Goal: Task Accomplishment & Management: Use online tool/utility

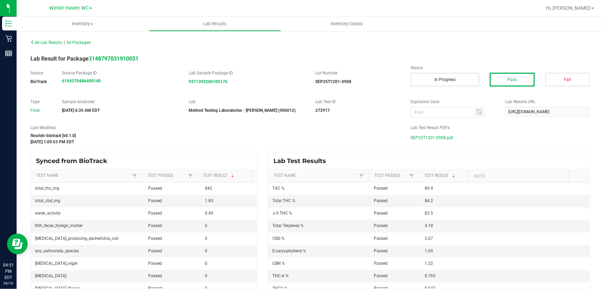
click at [374, 108] on div "272917" at bounding box center [357, 110] width 84 height 6
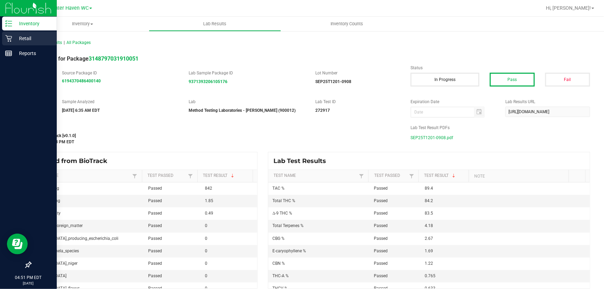
click at [18, 36] on p "Retail" at bounding box center [33, 38] width 42 height 8
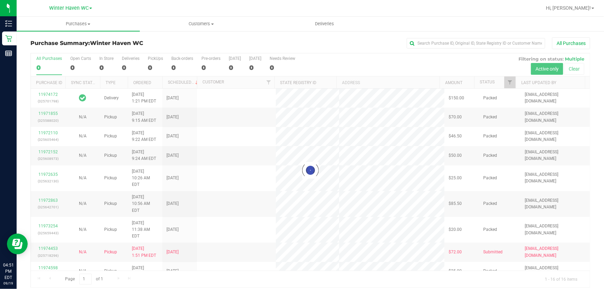
click at [327, 61] on div at bounding box center [310, 170] width 559 height 234
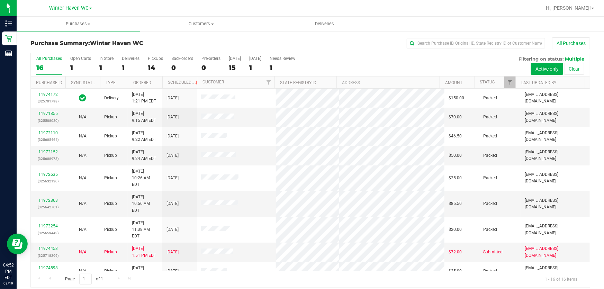
click at [385, 64] on div "All Purchases 16 Open Carts 1 In Store 1 Deliveries 1 PickUps 14 Back-orders 0 …" at bounding box center [310, 64] width 559 height 23
drag, startPoint x: 340, startPoint y: 36, endPoint x: 339, endPoint y: 53, distance: 16.6
click at [340, 37] on div "Purchase Summary: [GEOGRAPHIC_DATA] All Purchases All Purchases 16 Open Carts 1…" at bounding box center [310, 162] width 587 height 264
click at [356, 56] on div "All Purchases 16 Open Carts 1 In Store 1 Deliveries 1 PickUps 14 Back-orders 0 …" at bounding box center [310, 56] width 559 height 6
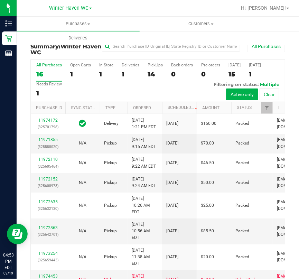
drag, startPoint x: 158, startPoint y: 5, endPoint x: 149, endPoint y: 8, distance: 9.3
click at [158, 5] on div at bounding box center [180, 7] width 113 height 13
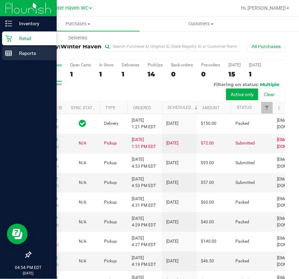
click at [27, 53] on p "Reports" at bounding box center [33, 53] width 42 height 8
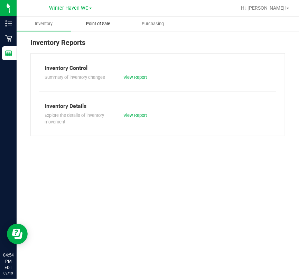
click at [103, 22] on span "Point of Sale" at bounding box center [98, 24] width 43 height 6
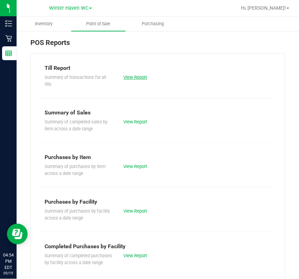
click at [131, 77] on link "View Report" at bounding box center [136, 77] width 24 height 5
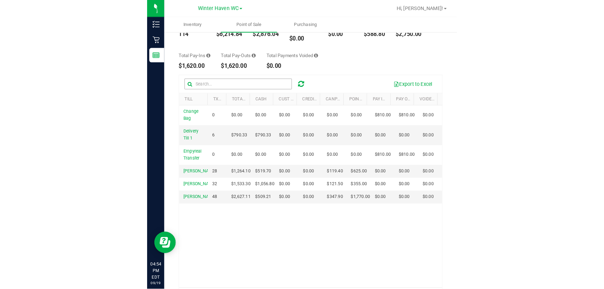
scroll to position [31, 0]
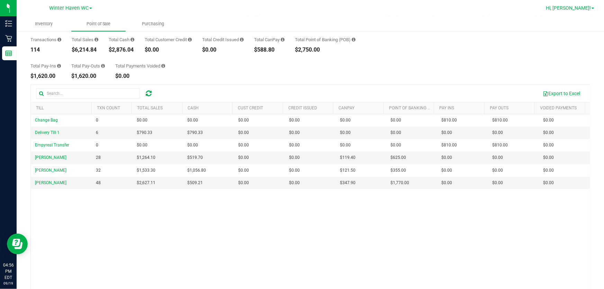
click at [594, 9] on span at bounding box center [593, 8] width 3 height 1
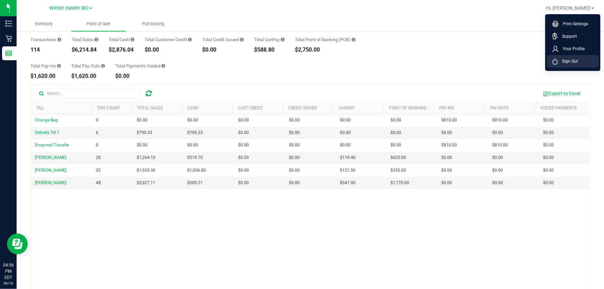
click at [568, 61] on span "Sign Out" at bounding box center [568, 61] width 20 height 7
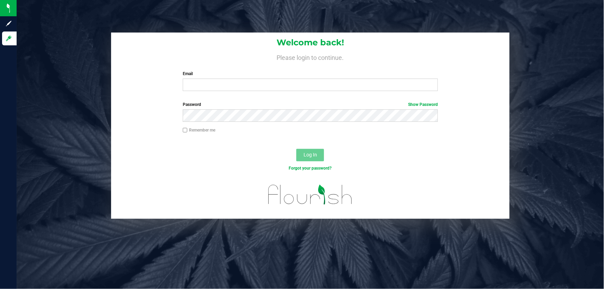
click at [232, 253] on div "Welcome back! Please login to continue. Email Required Please format your email…" at bounding box center [310, 144] width 587 height 289
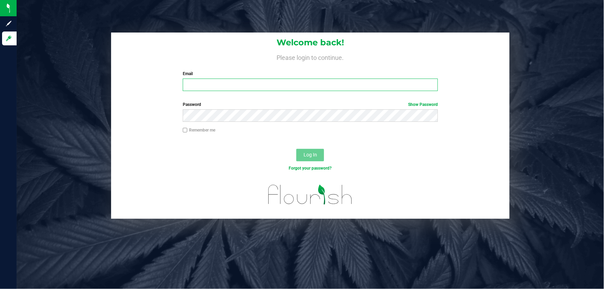
click at [199, 82] on input "Email" at bounding box center [310, 85] width 255 height 12
type input "[EMAIL_ADDRESS][DOMAIN_NAME]"
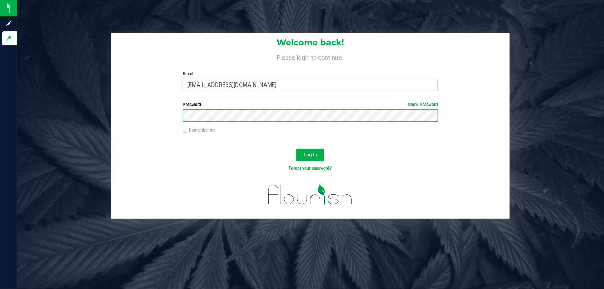
click at [296, 149] on button "Log In" at bounding box center [310, 155] width 28 height 12
